Goal: Task Accomplishment & Management: Manage account settings

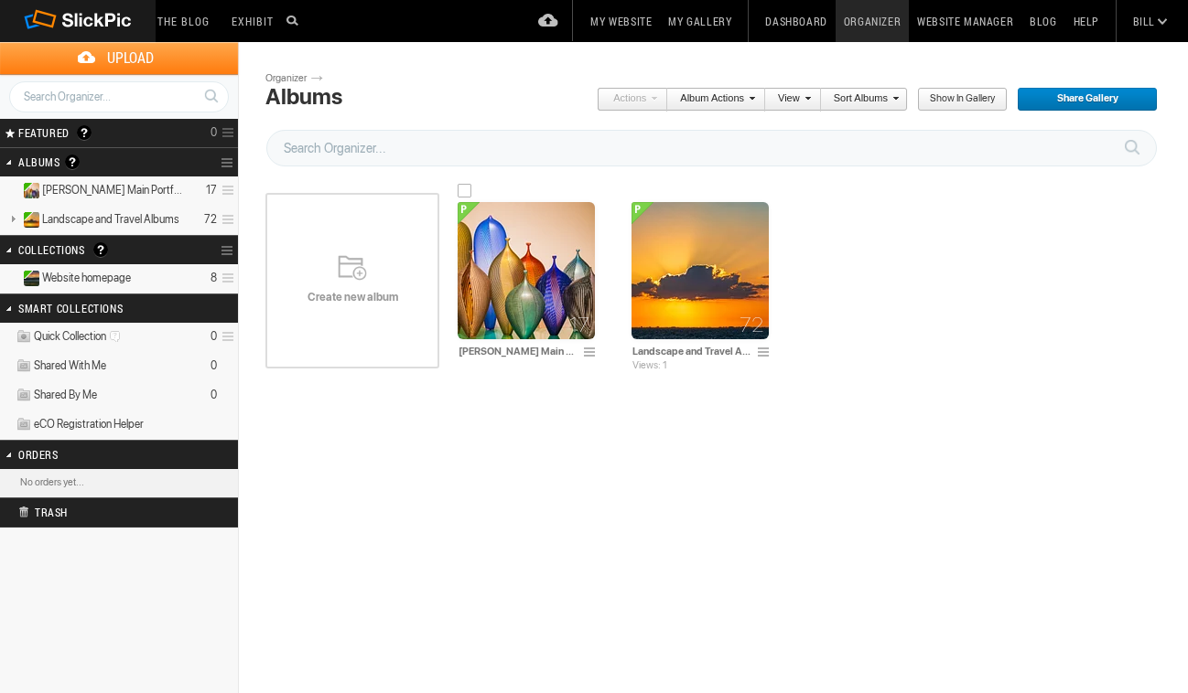
click at [515, 236] on img at bounding box center [525, 270] width 137 height 137
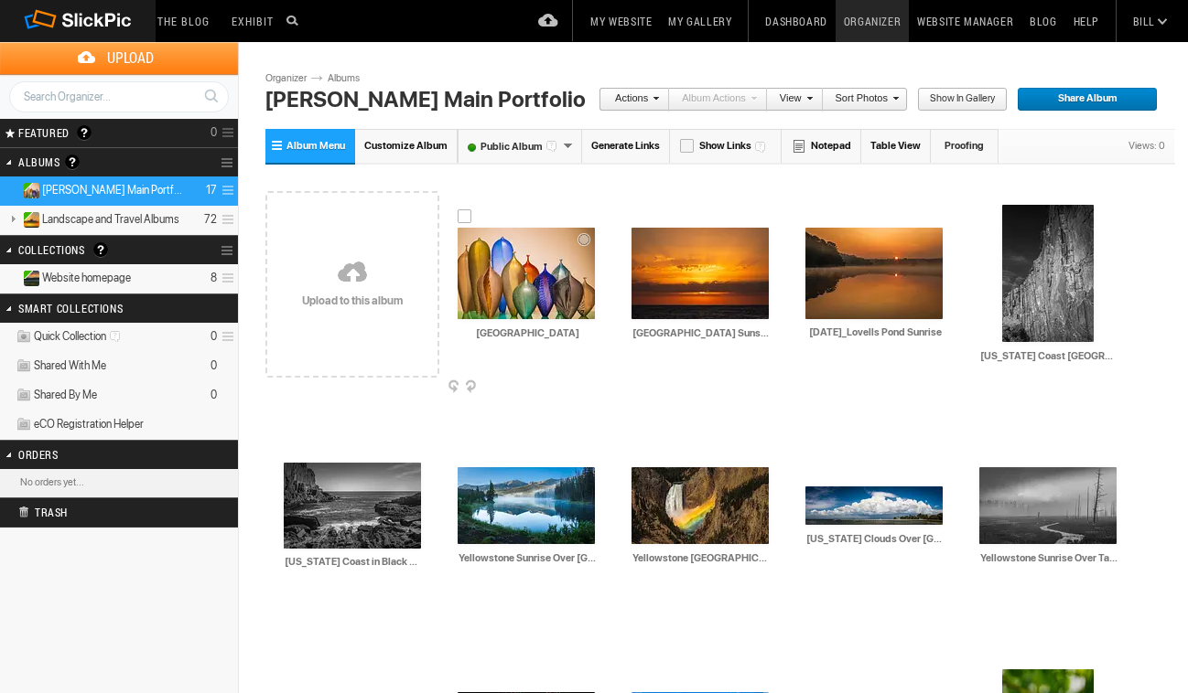
click at [524, 259] on img at bounding box center [525, 273] width 137 height 91
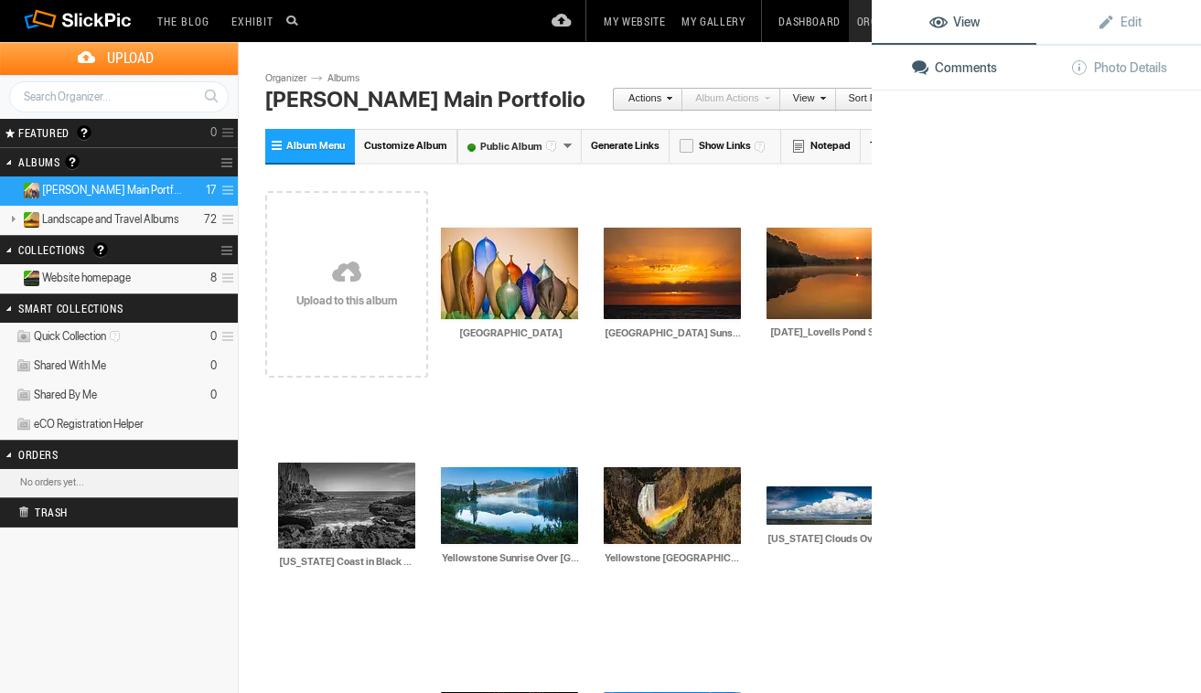
click at [524, 259] on img at bounding box center [509, 273] width 137 height 91
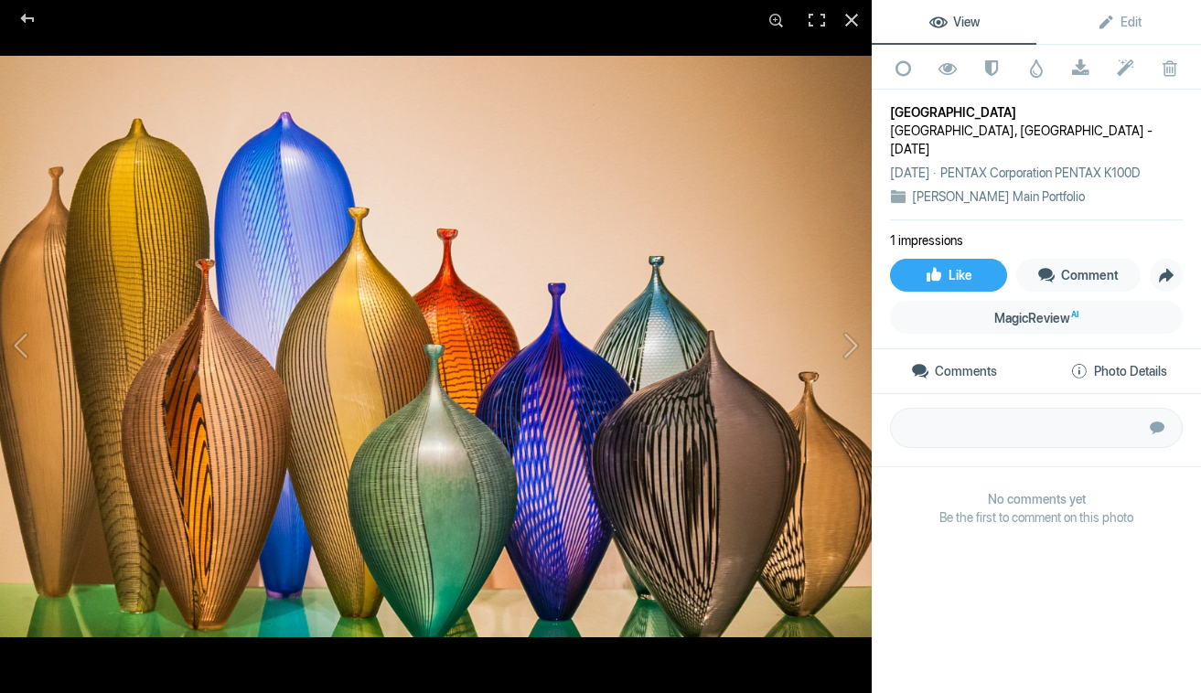
click at [1087, 379] on span "Photo Details" at bounding box center [1118, 371] width 97 height 15
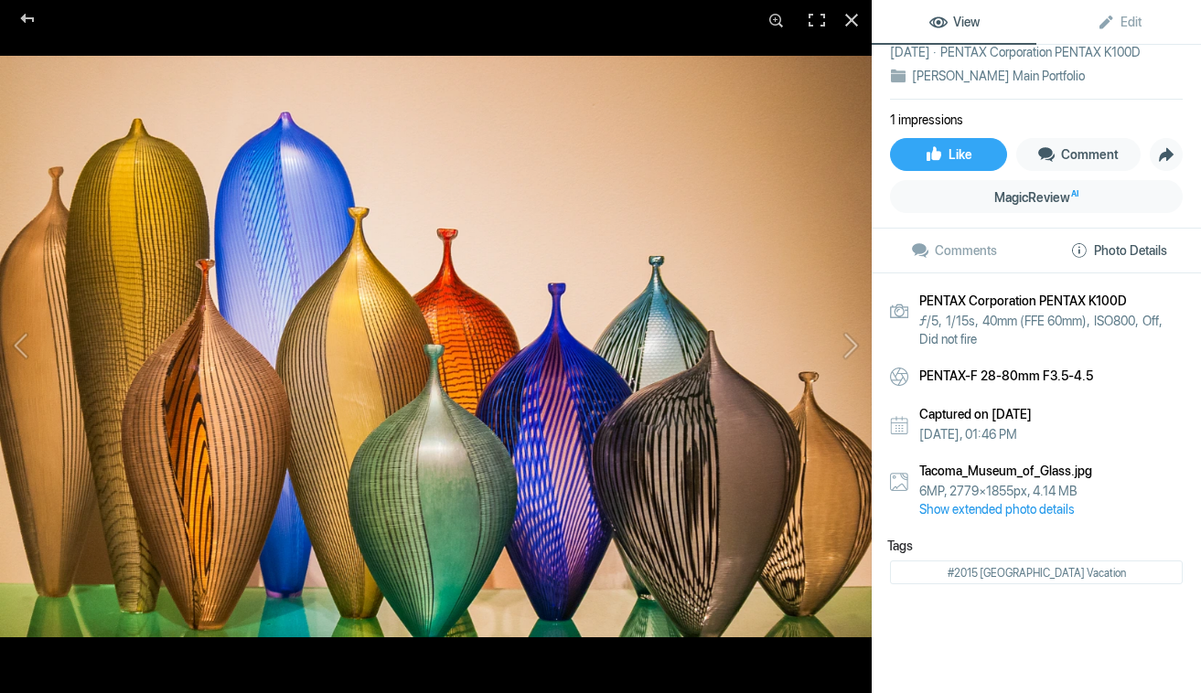
scroll to position [135, 0]
click at [993, 507] on link "Show extended photo details" at bounding box center [1050, 508] width 263 height 18
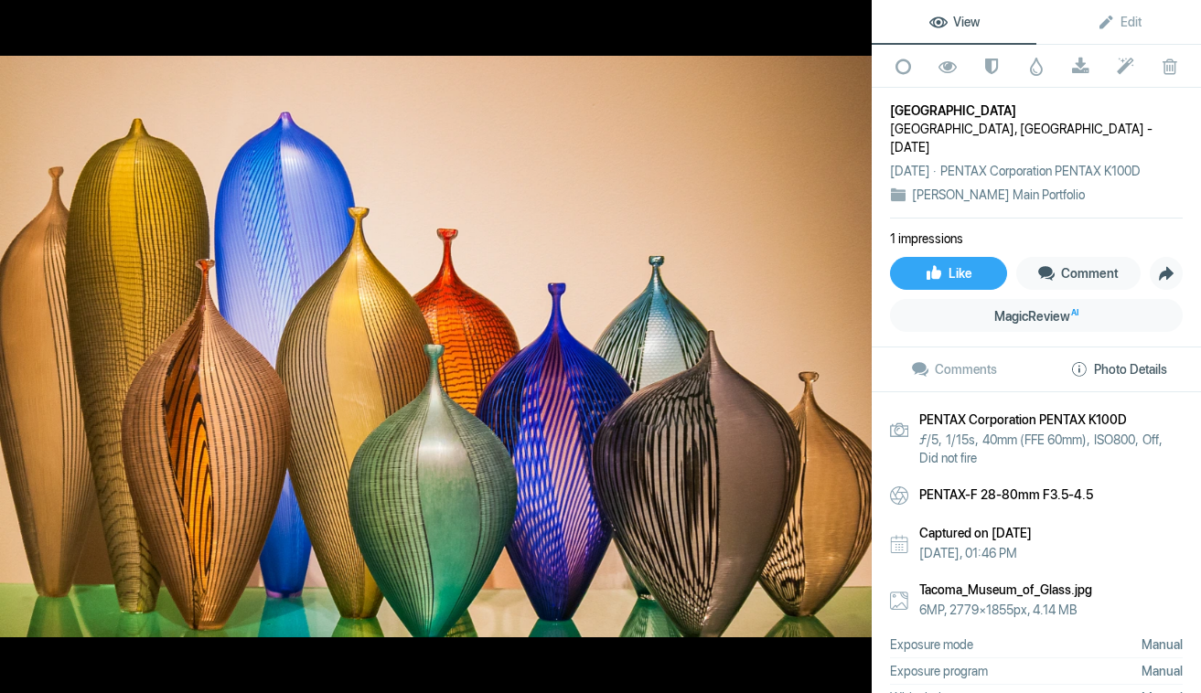
scroll to position [0, 0]
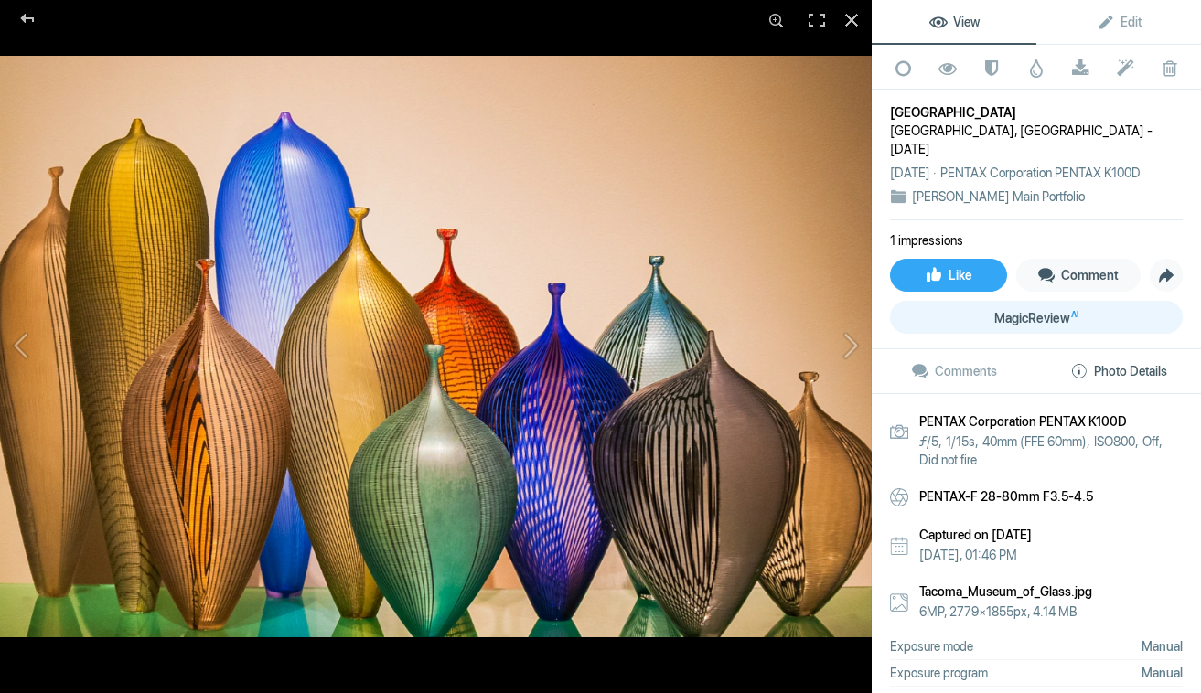
click at [1059, 326] on span "MagicReview AI" at bounding box center [1036, 318] width 84 height 15
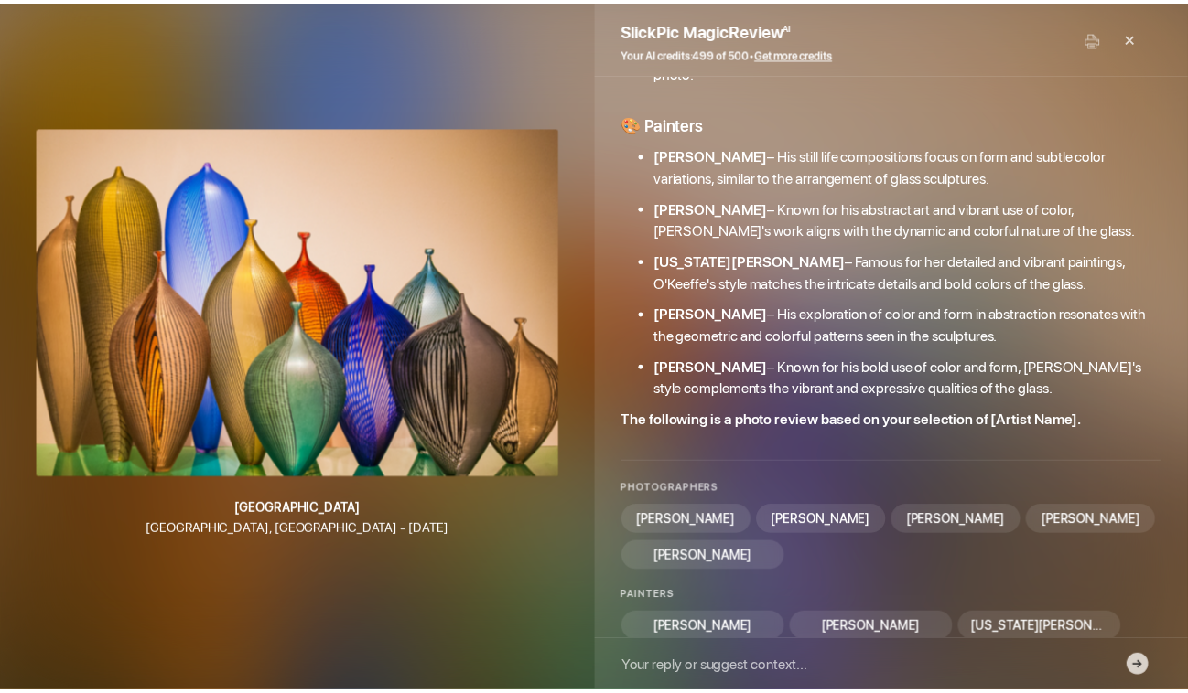
scroll to position [603, 0]
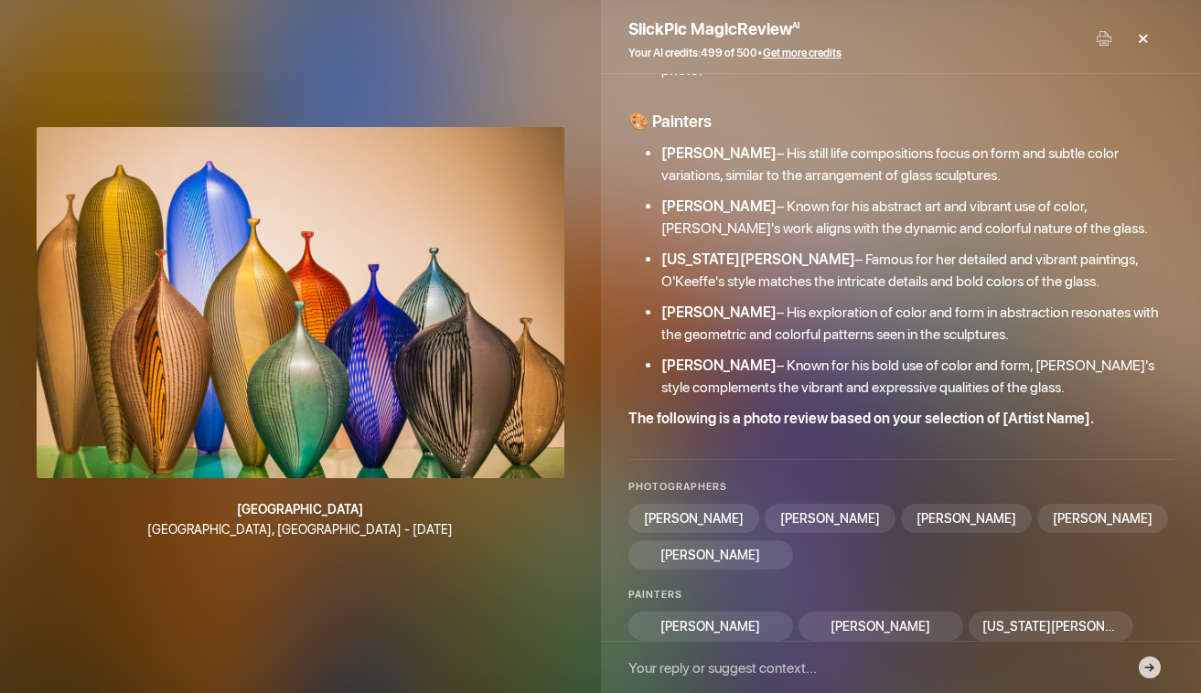
click at [1142, 37] on div "×" at bounding box center [1142, 38] width 55 height 37
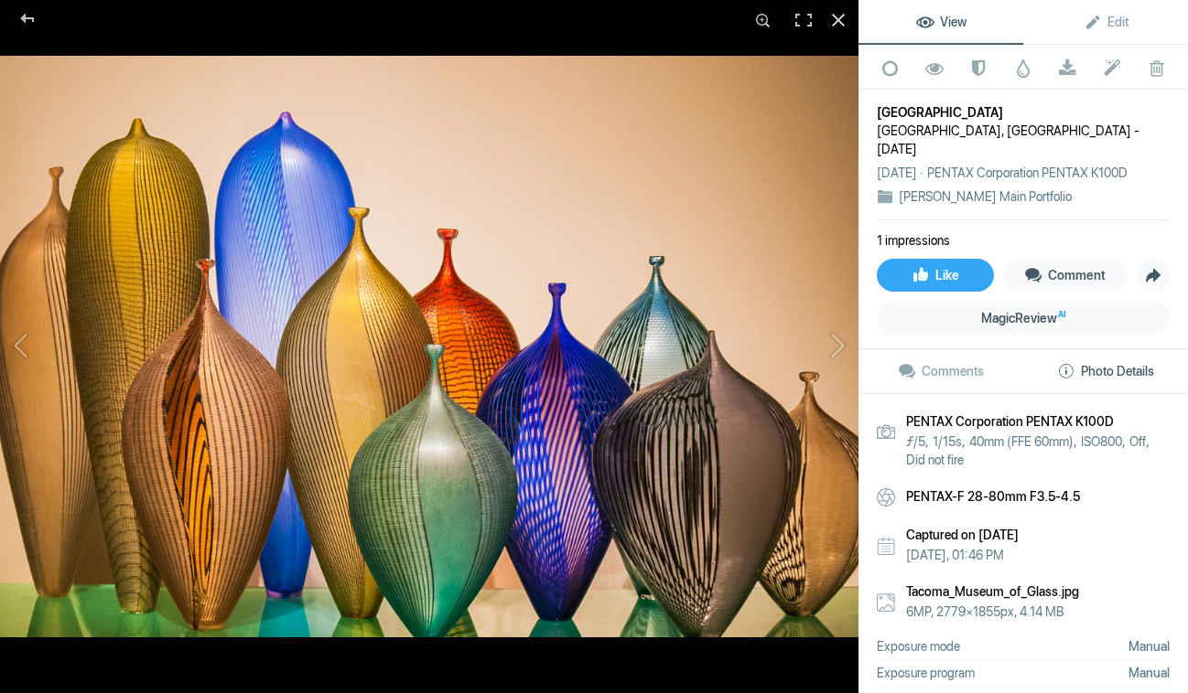
click at [1057, 379] on span "Photo Details" at bounding box center [1105, 371] width 97 height 15
click at [1109, 21] on span "Edit" at bounding box center [1105, 22] width 45 height 15
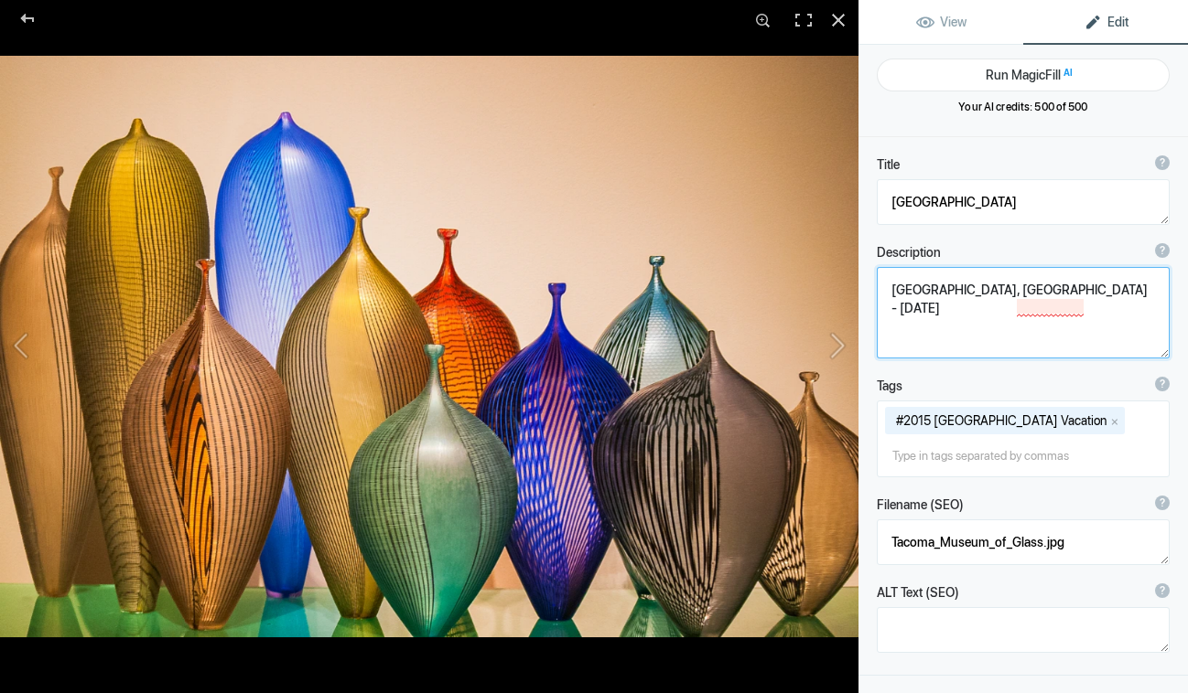
click at [1068, 292] on textarea at bounding box center [1022, 312] width 293 height 91
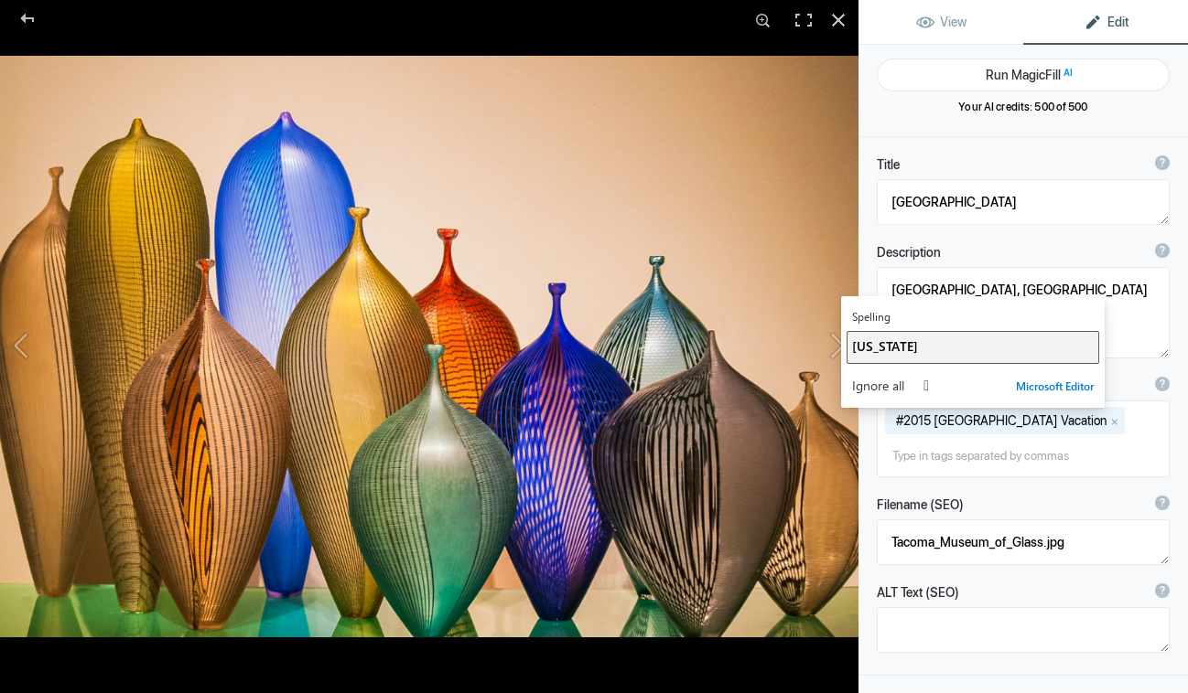
click at [863, 347] on span "[US_STATE]" at bounding box center [885, 346] width 66 height 17
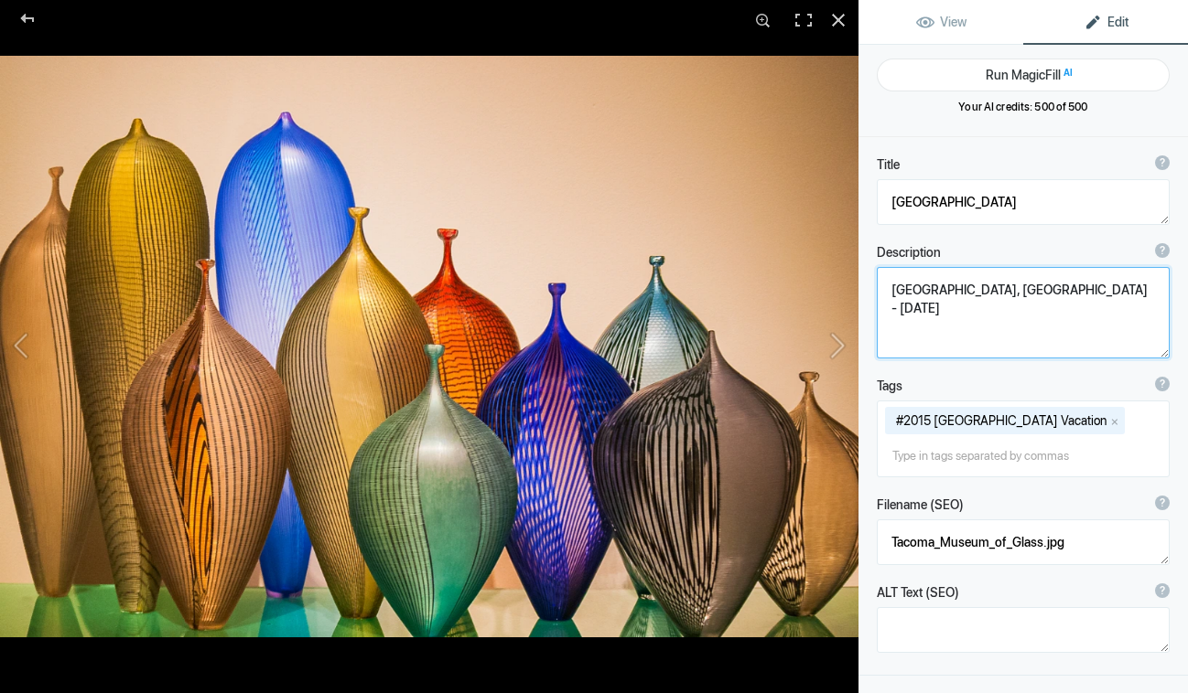
scroll to position [0, 0]
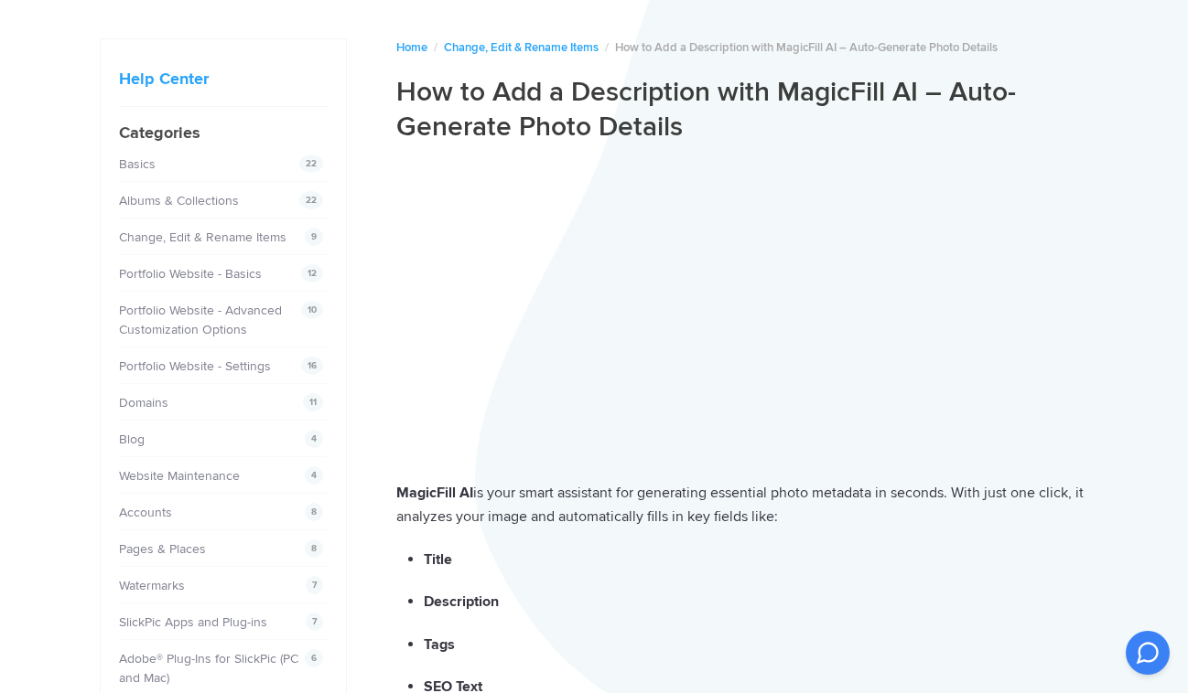
scroll to position [91, 0]
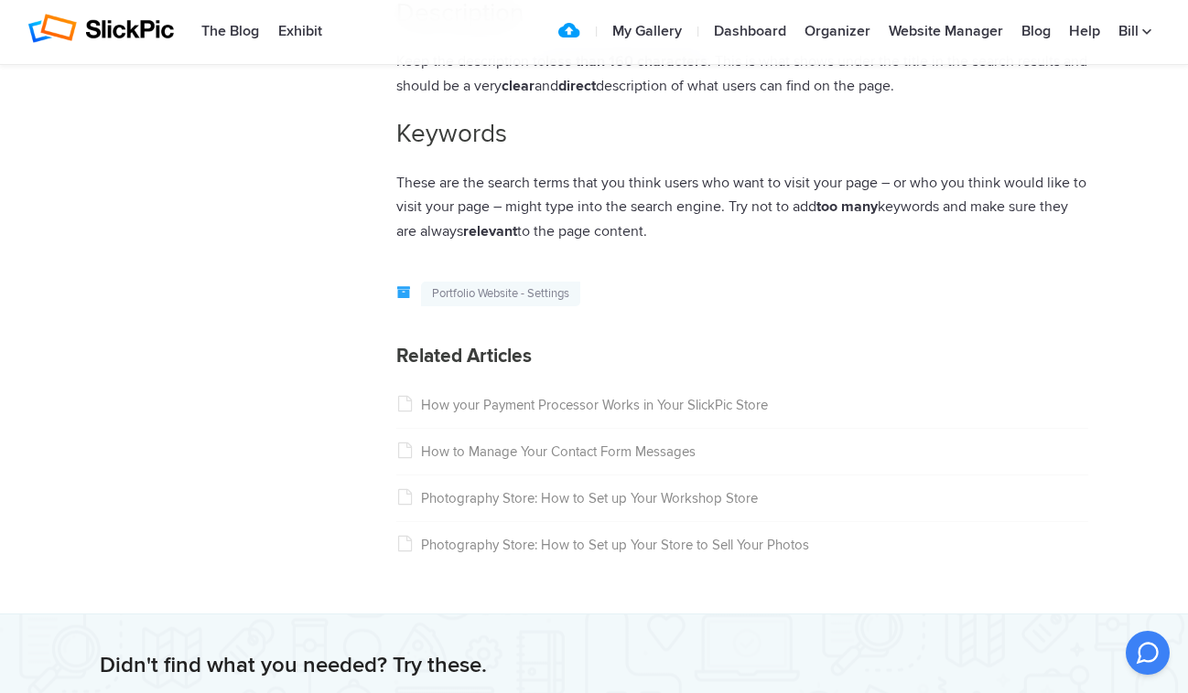
scroll to position [1372, 0]
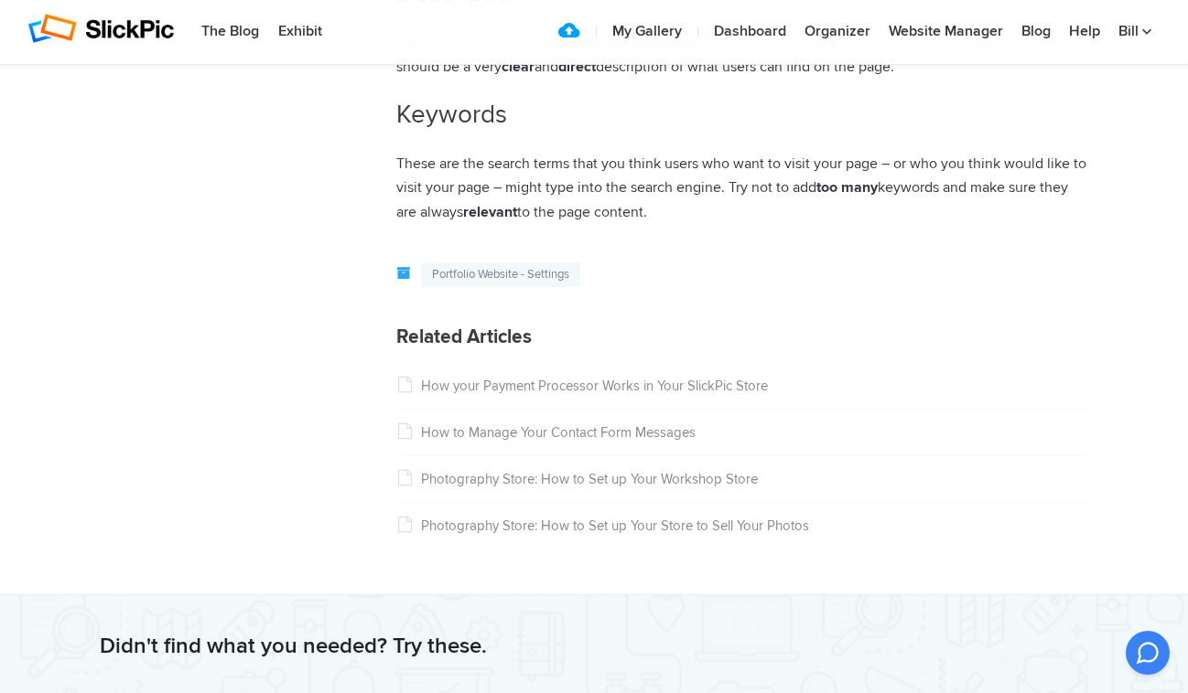
click at [671, 524] on link "Photography Store: How to Set up Your Store to Sell Your Photos" at bounding box center [602, 526] width 413 height 16
